Goal: Task Accomplishment & Management: Use online tool/utility

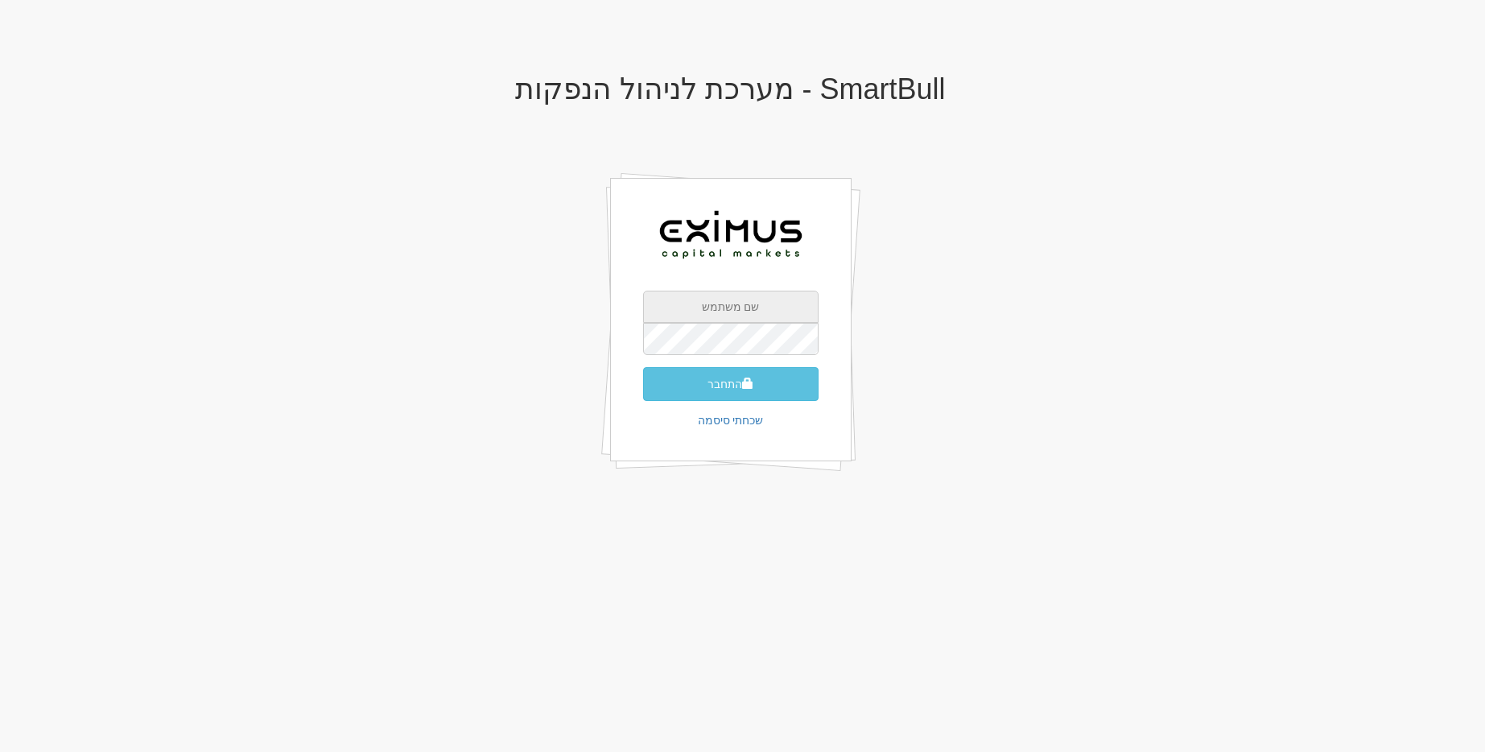
click at [736, 303] on input "text" at bounding box center [730, 307] width 175 height 32
type input "gal@smartbull.co.il"
click at [643, 367] on button "התחבר" at bounding box center [730, 384] width 175 height 34
click at [753, 295] on input "text" at bounding box center [730, 307] width 175 height 32
type input "gal@smartbull.co.il"
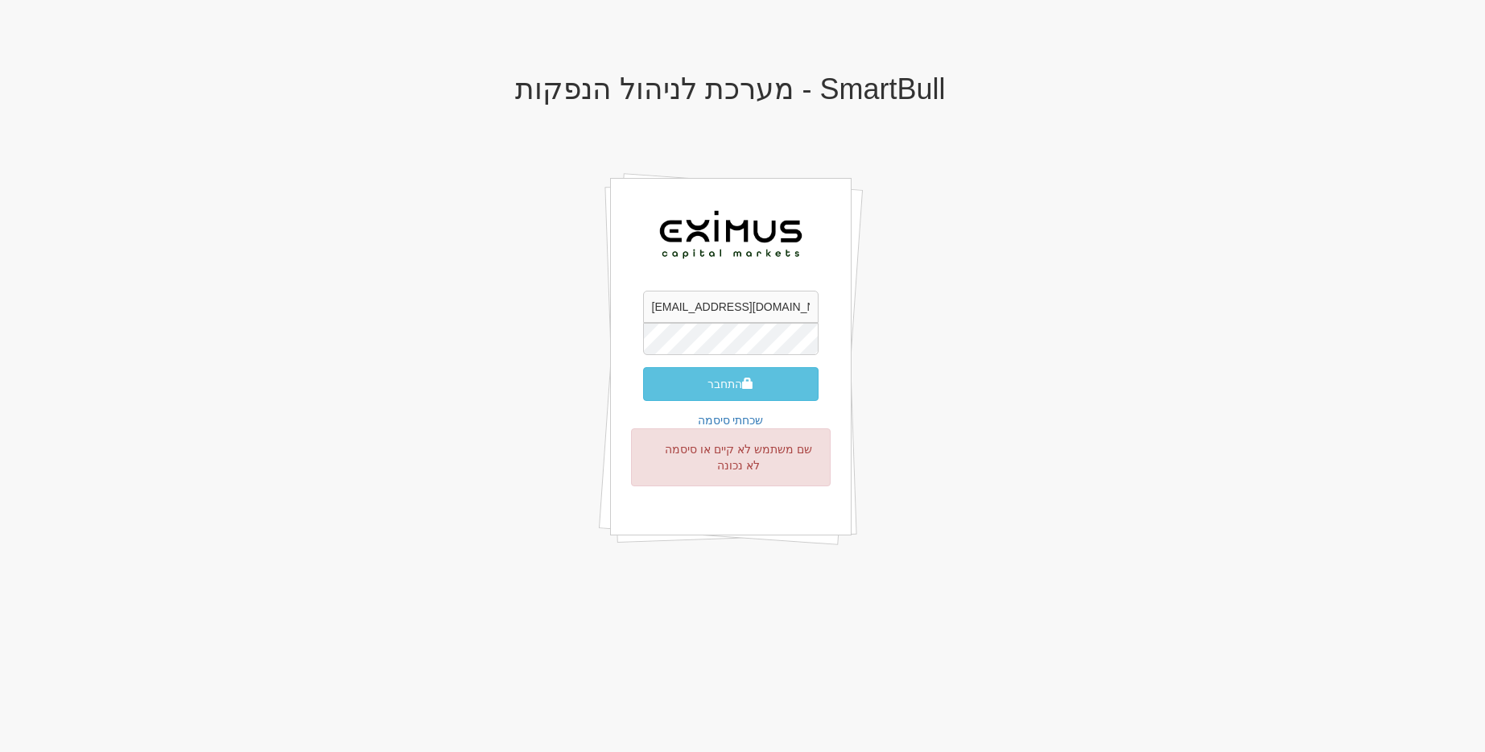
click at [643, 367] on button "התחבר" at bounding box center [730, 384] width 175 height 34
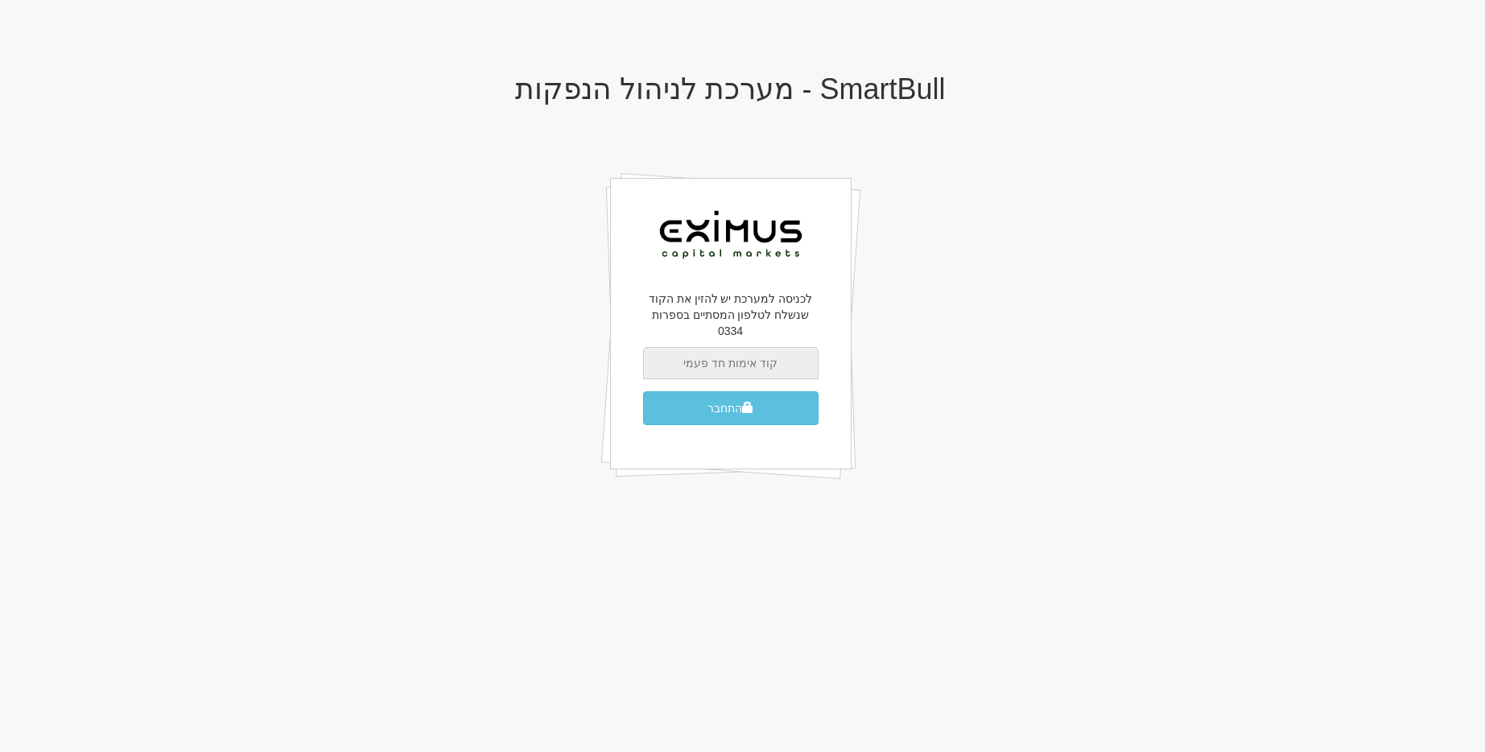
click at [649, 347] on input "text" at bounding box center [730, 363] width 175 height 32
type input "455837"
click at [643, 391] on button "התחבר" at bounding box center [730, 408] width 175 height 34
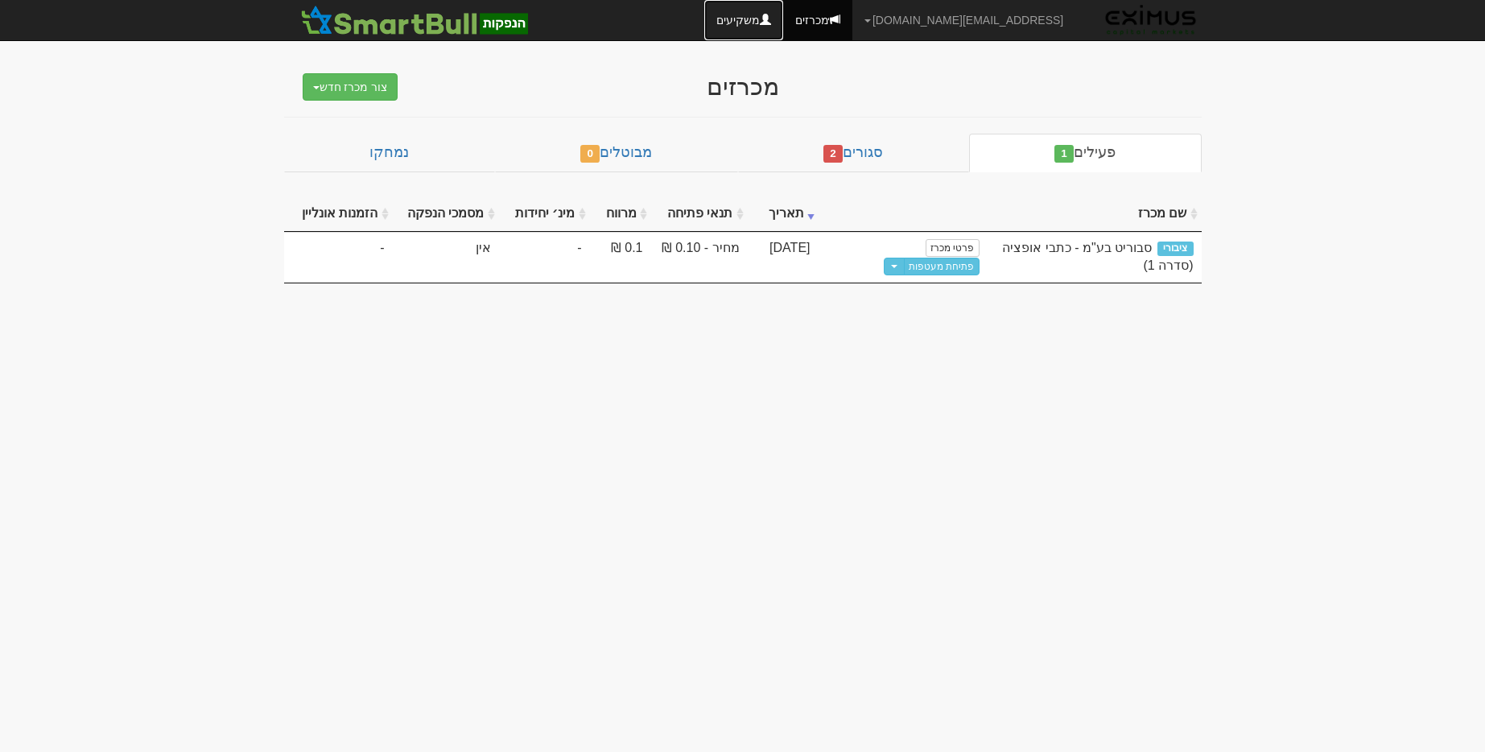
click at [783, 27] on link "משקיעים" at bounding box center [743, 20] width 79 height 40
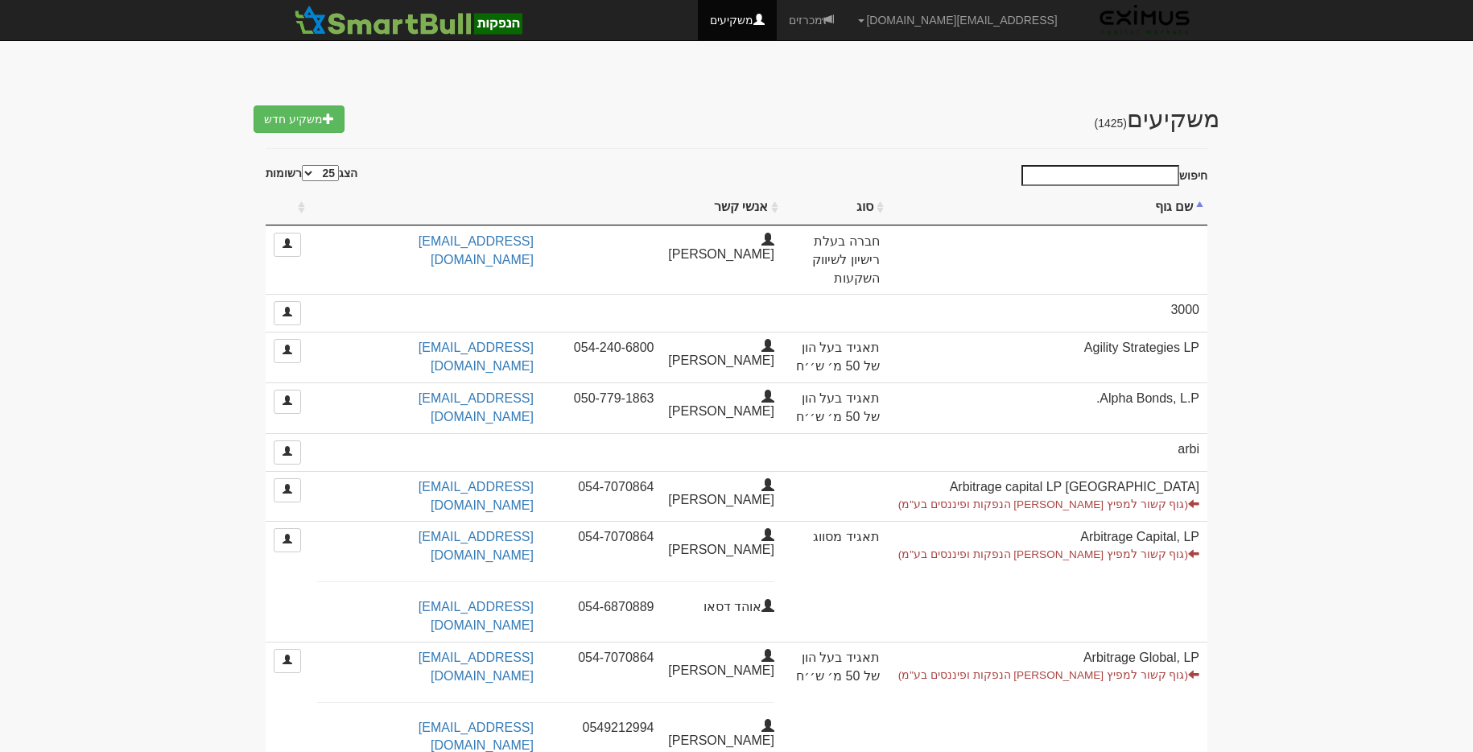
select select "25"
click at [983, 10] on link "[EMAIL_ADDRESS][DOMAIN_NAME]" at bounding box center [957, 20] width 223 height 40
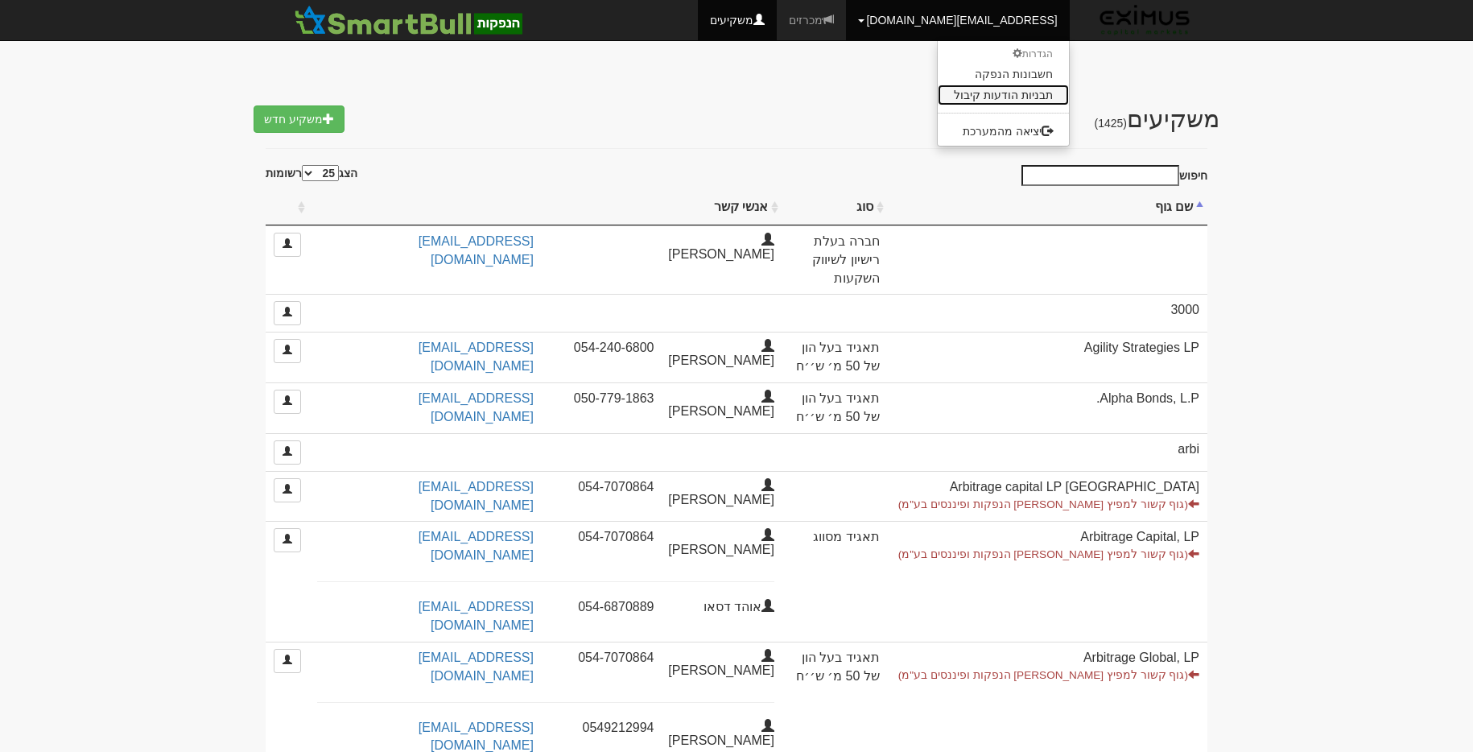
click at [1015, 93] on link "תבניות הודעות קיבול" at bounding box center [1003, 95] width 131 height 21
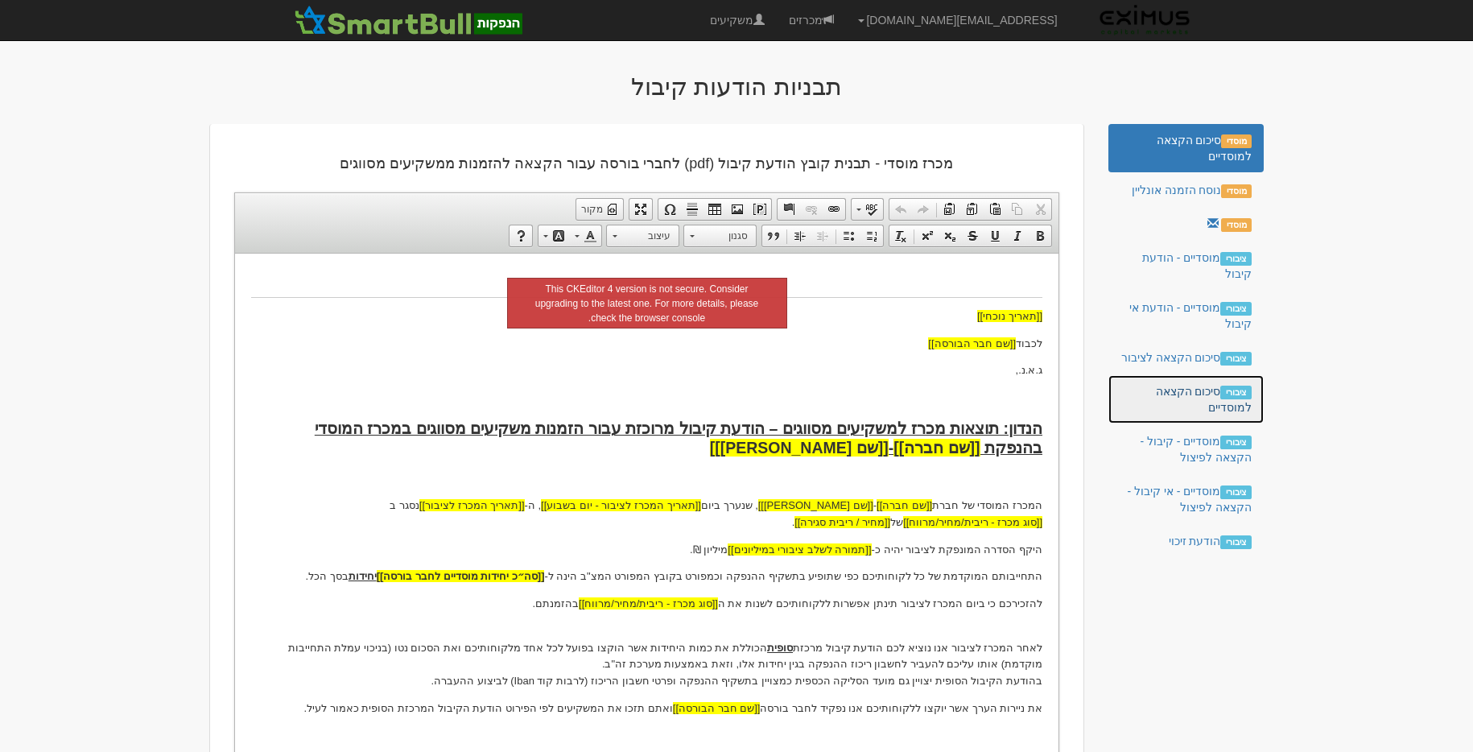
click at [1159, 390] on link "ציבורי סיכום הקצאה למוסדיים" at bounding box center [1185, 399] width 155 height 48
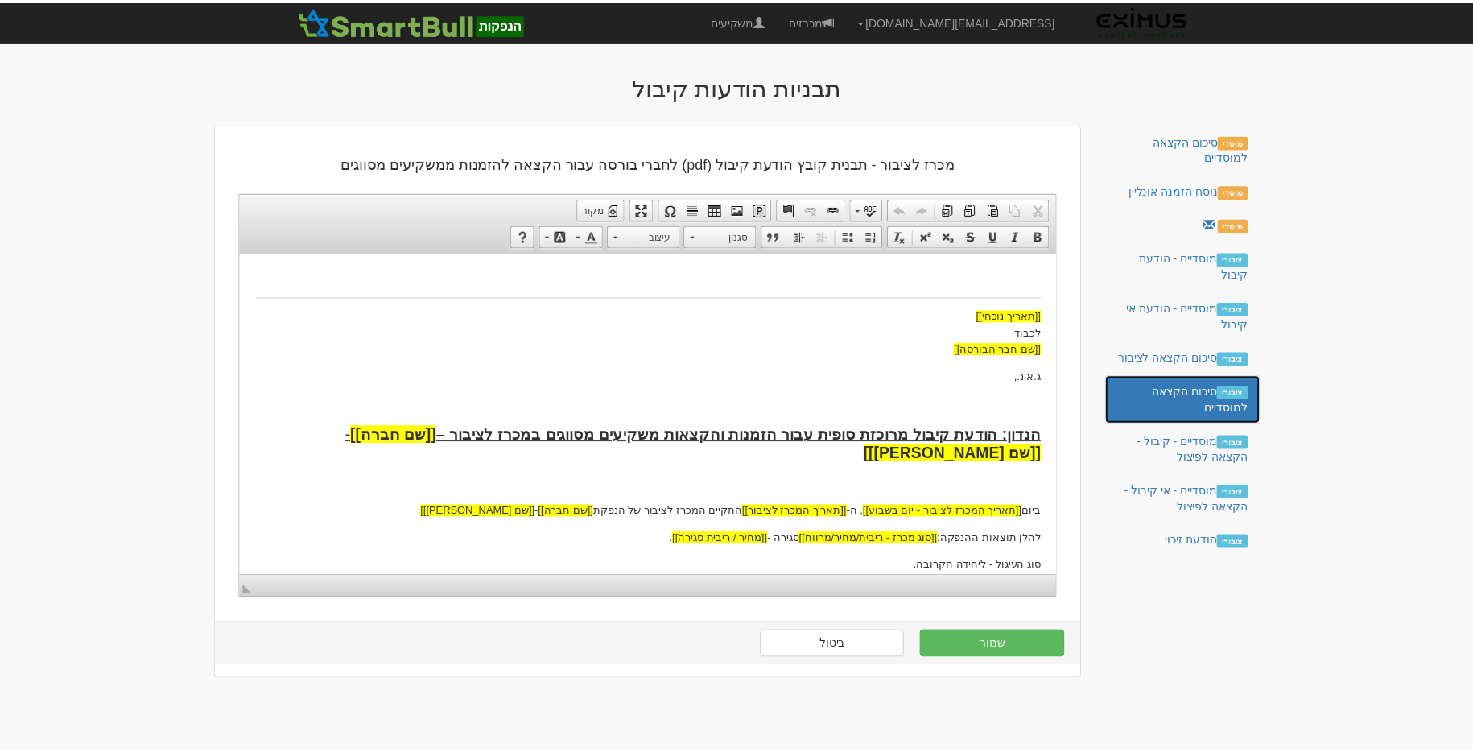
scroll to position [150, 0]
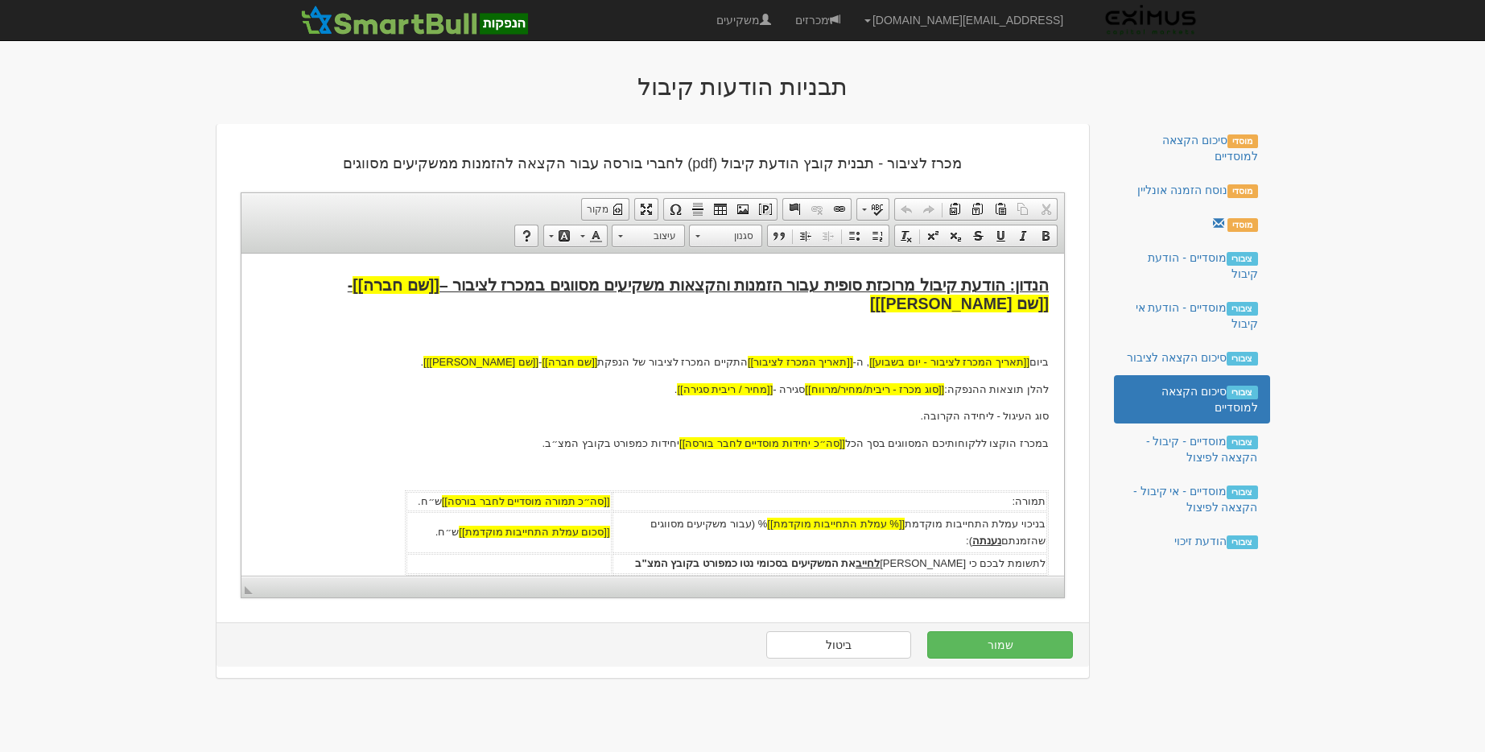
click at [669, 388] on p "להלן תוצאות ההנפקה: [[סוג מכרז - ריבית/מחיר/מרווח]] סגירה - [[מחיר / ריבית סגיר…" at bounding box center [652, 389] width 791 height 17
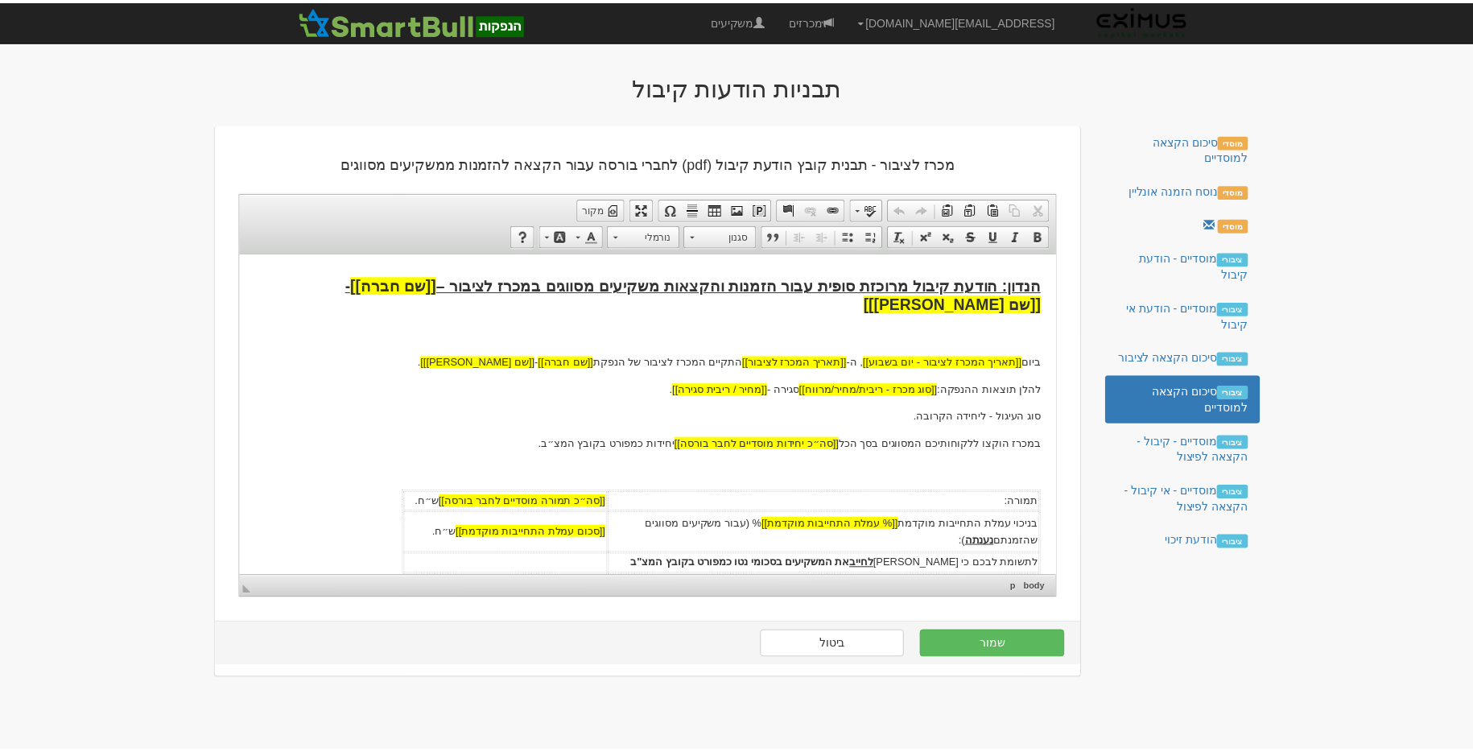
scroll to position [0, 0]
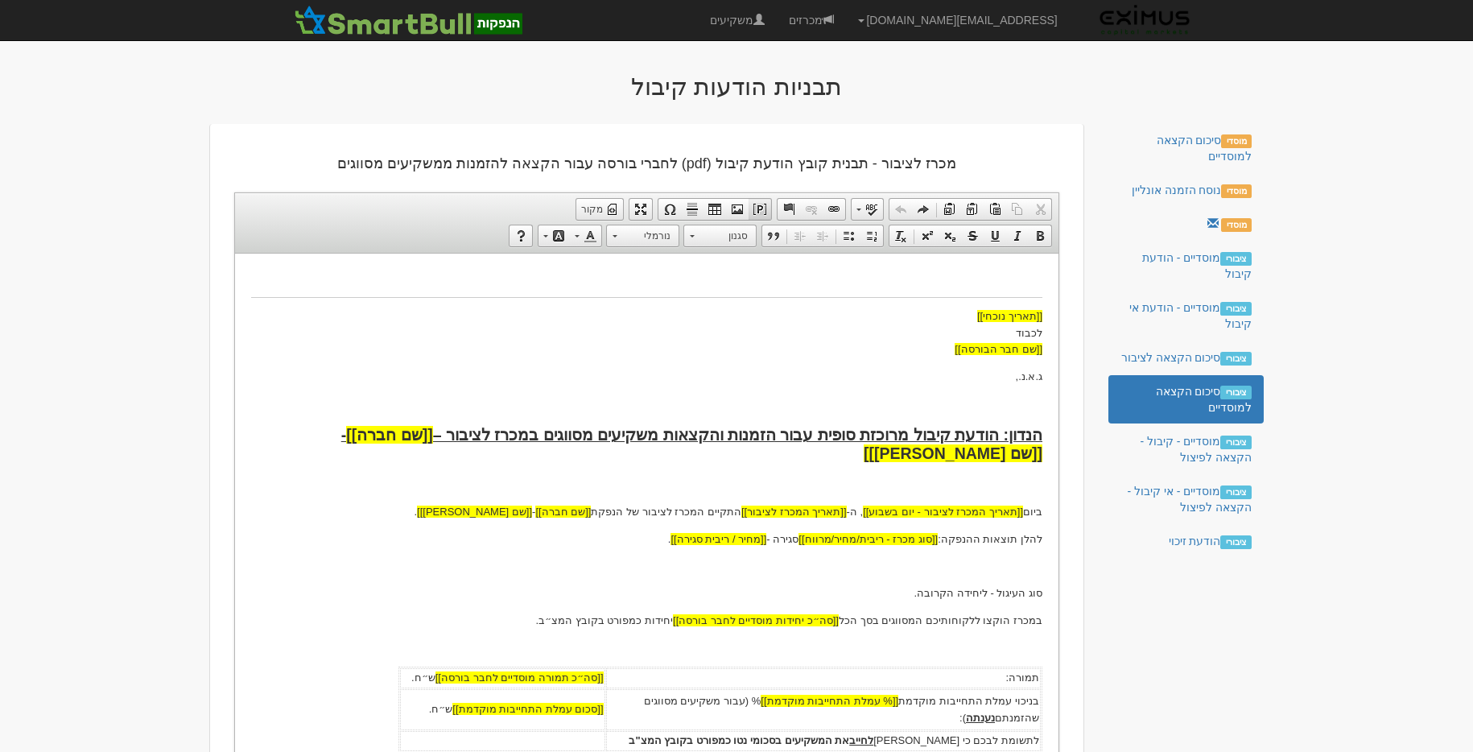
click at [768, 207] on link "צור שומר מקום" at bounding box center [760, 209] width 23 height 21
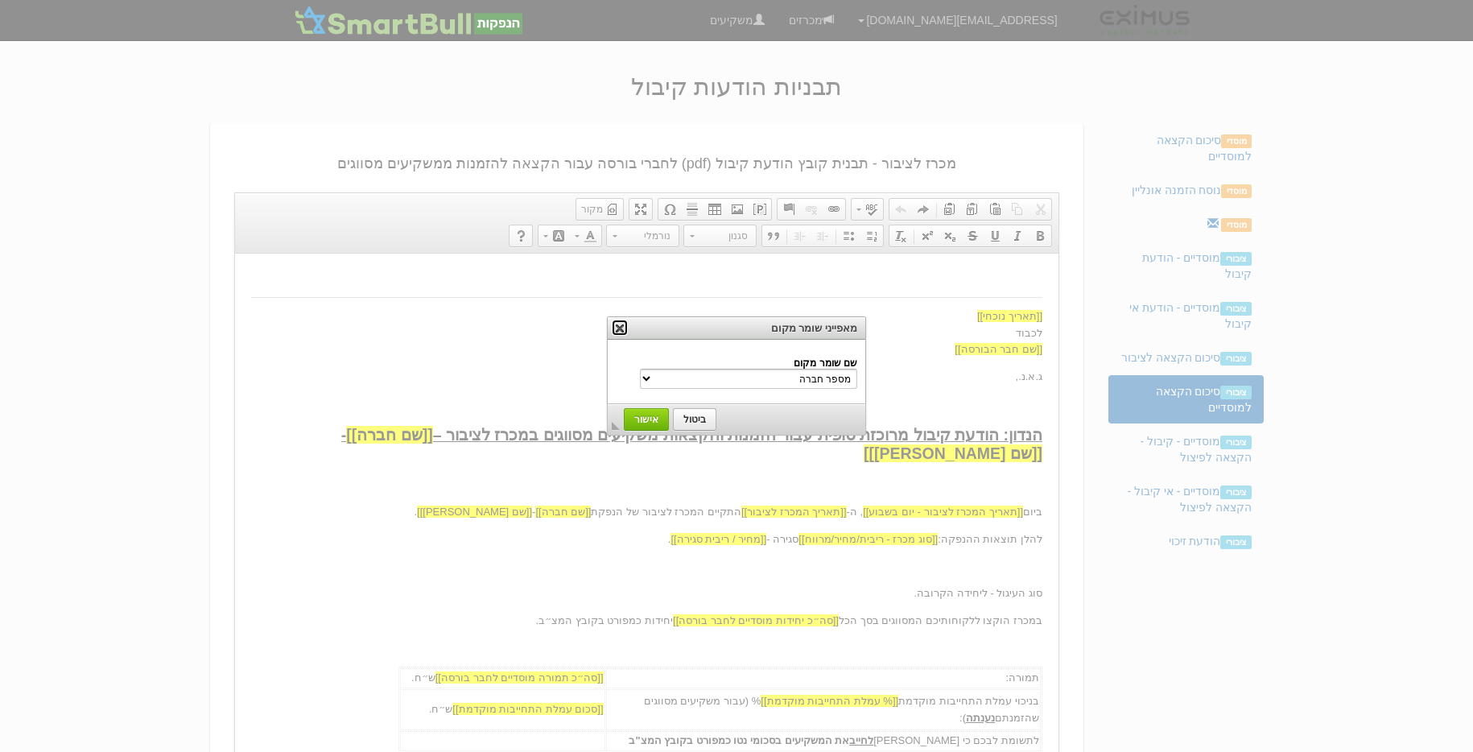
click at [619, 324] on link "X" at bounding box center [620, 328] width 16 height 16
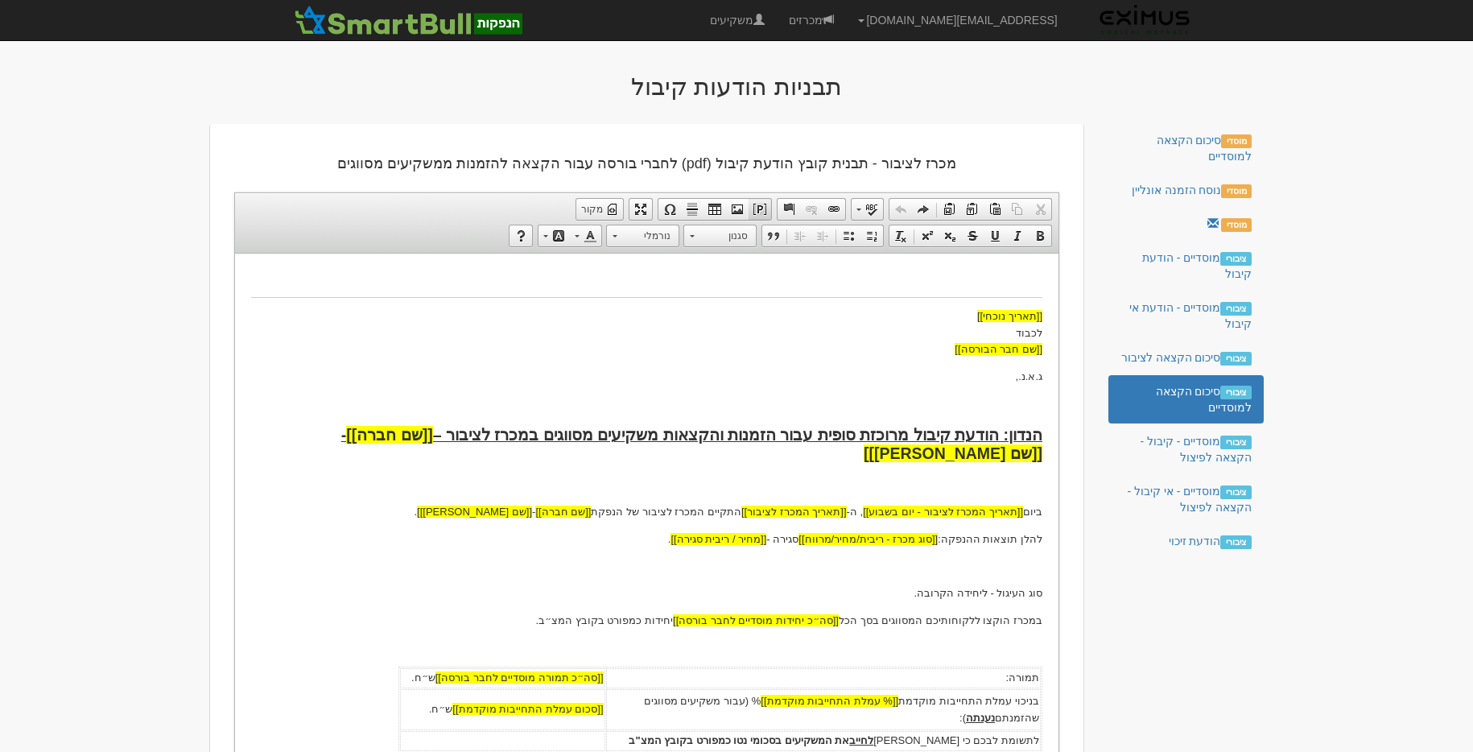
click at [758, 206] on span at bounding box center [759, 209] width 13 height 13
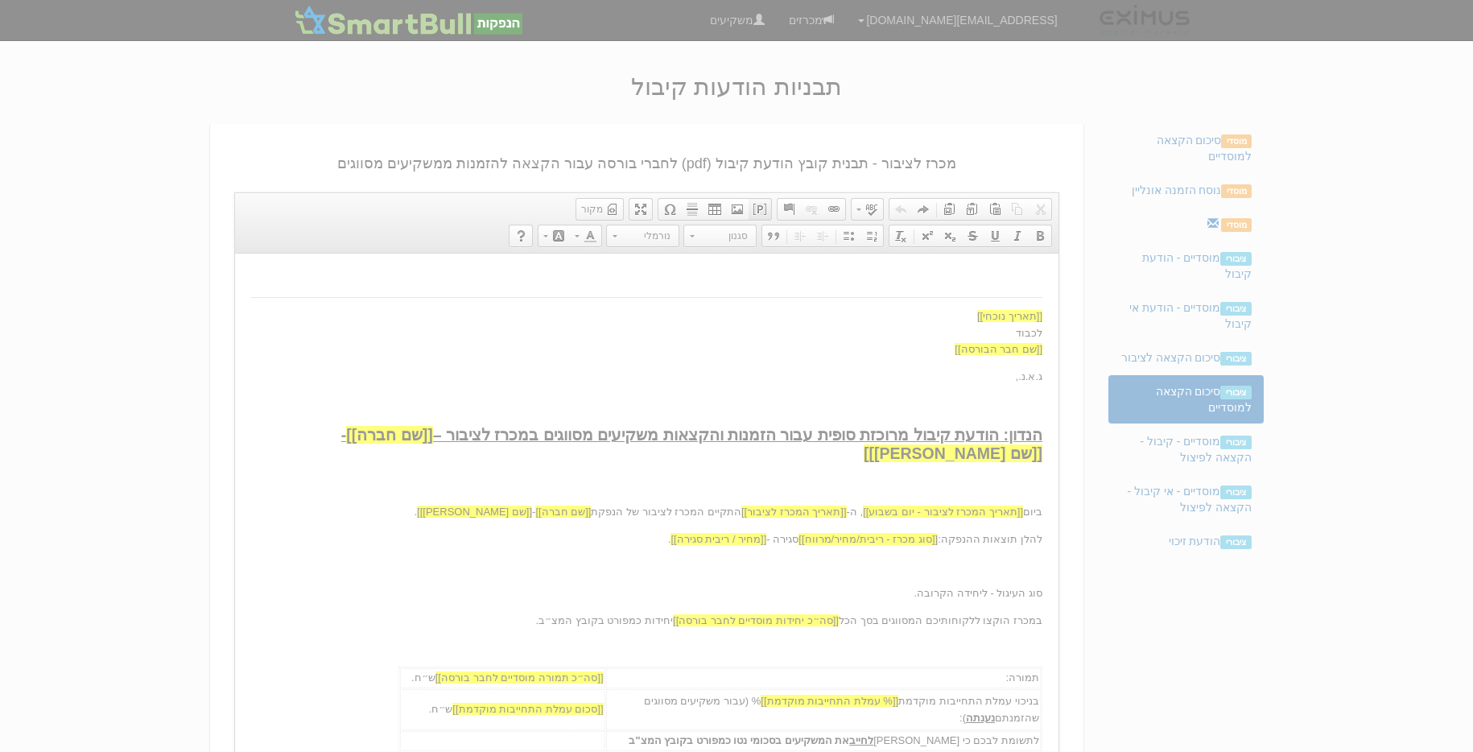
select select "מספר חברה"
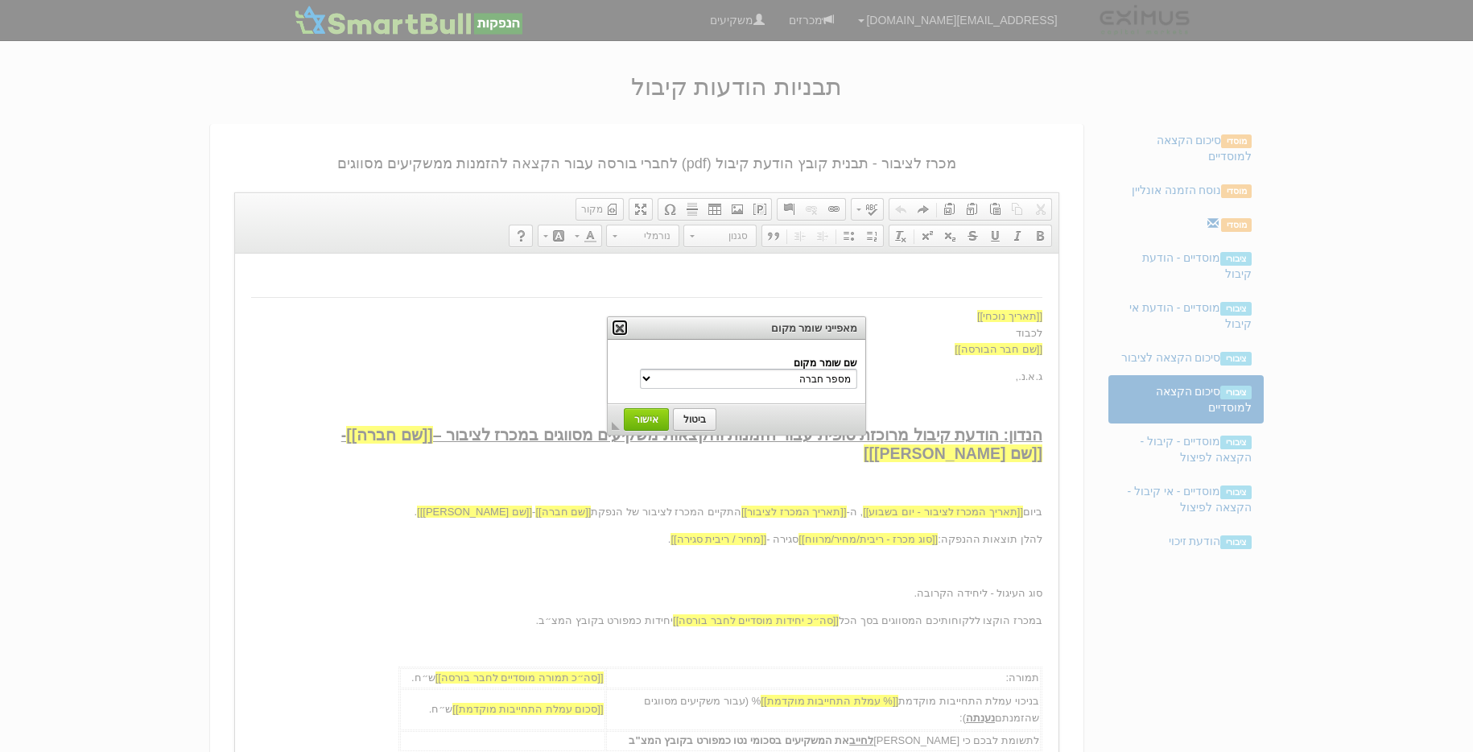
click at [620, 324] on link "X" at bounding box center [620, 328] width 16 height 16
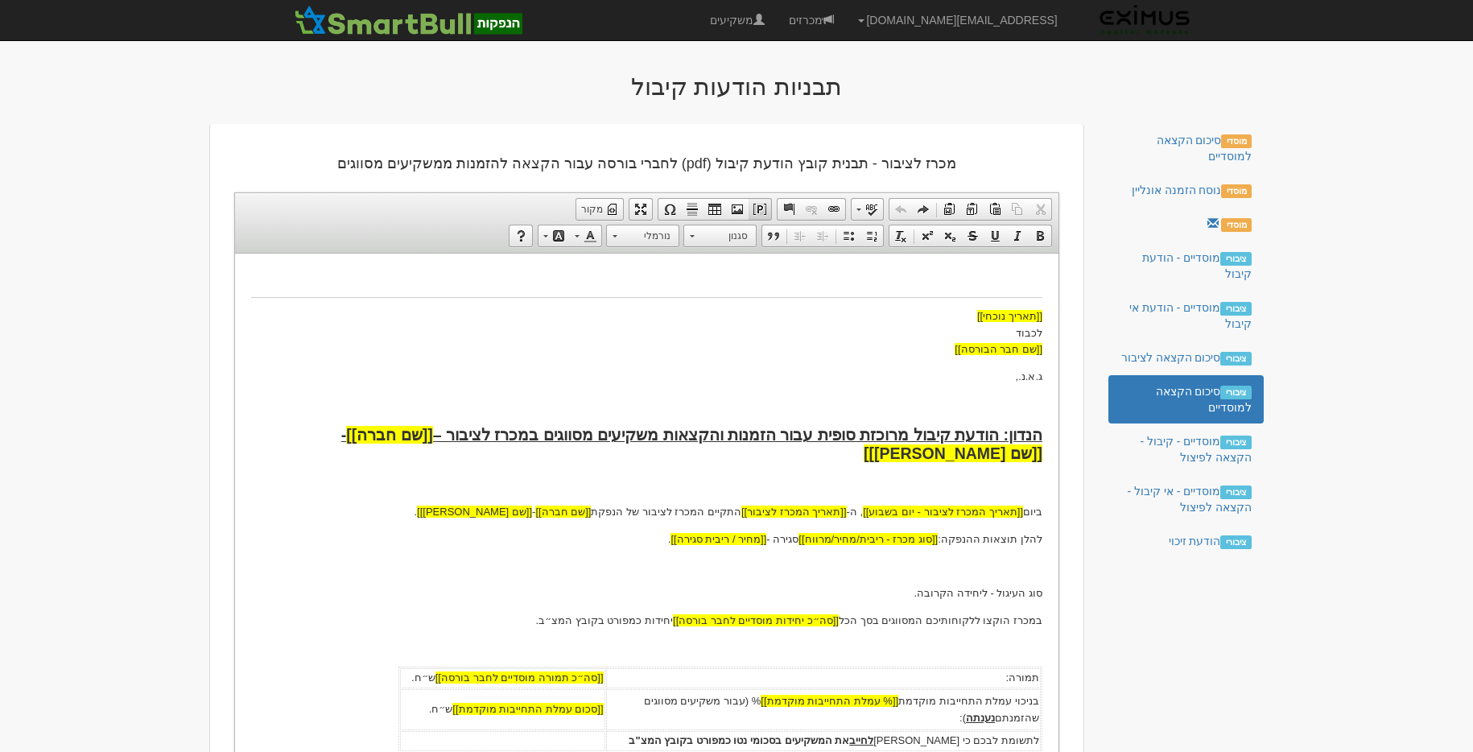
click at [753, 208] on span at bounding box center [759, 209] width 13 height 13
select select "מספר חברה"
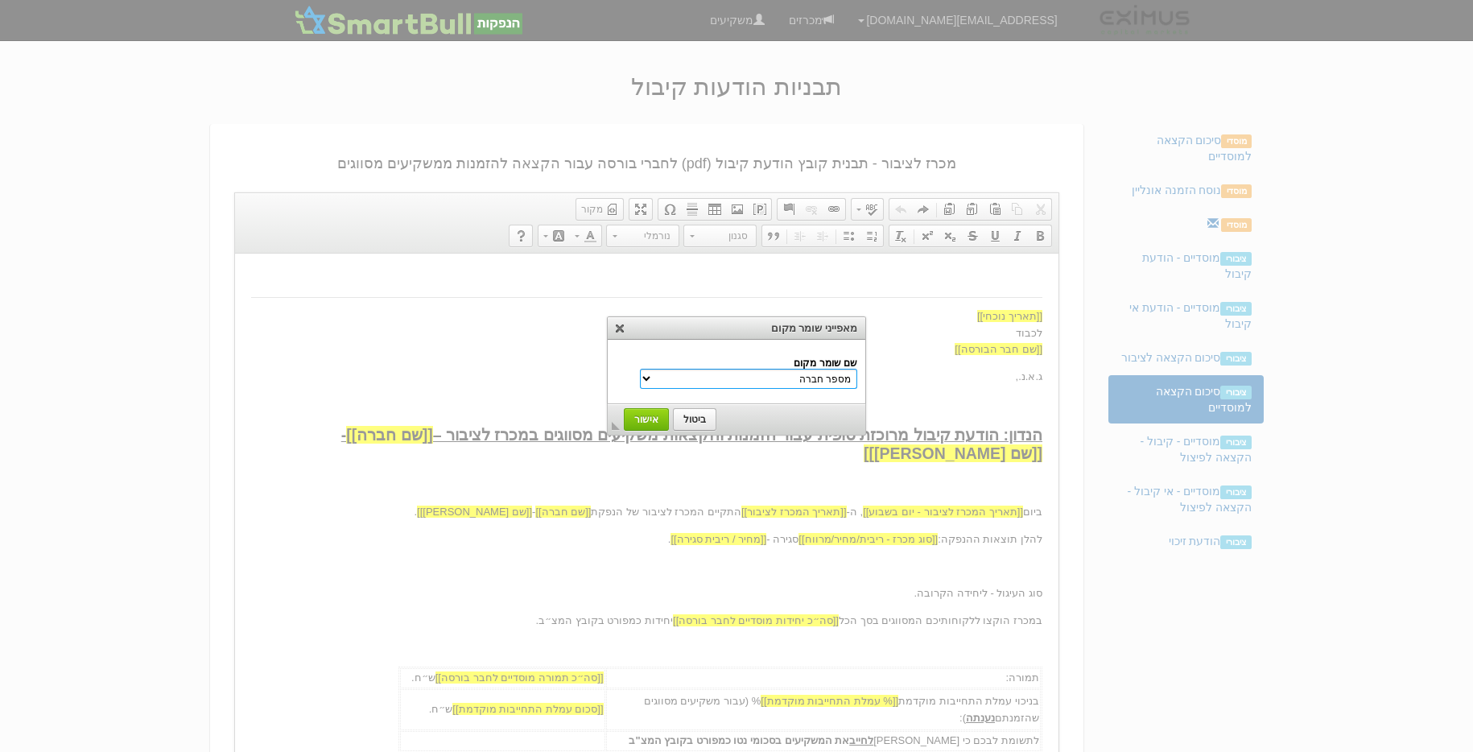
click at [815, 382] on select "מספר חברה שם חברה שם משקיע הנדון שם נייר מונפק סוג מכרז - ריבית/מחיר/מרווח שם […" at bounding box center [748, 379] width 217 height 20
click at [694, 431] on td "◣ ביטול אישור" at bounding box center [737, 419] width 258 height 31
click at [696, 424] on link "ביטול" at bounding box center [694, 419] width 43 height 23
